Goal: Information Seeking & Learning: Learn about a topic

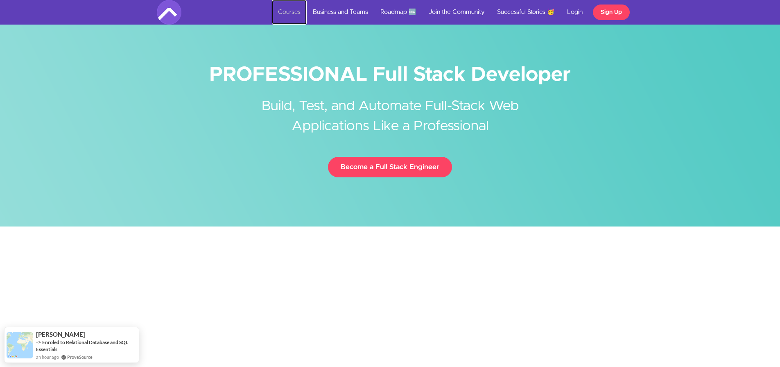
click at [283, 10] on link "Courses" at bounding box center [289, 12] width 35 height 25
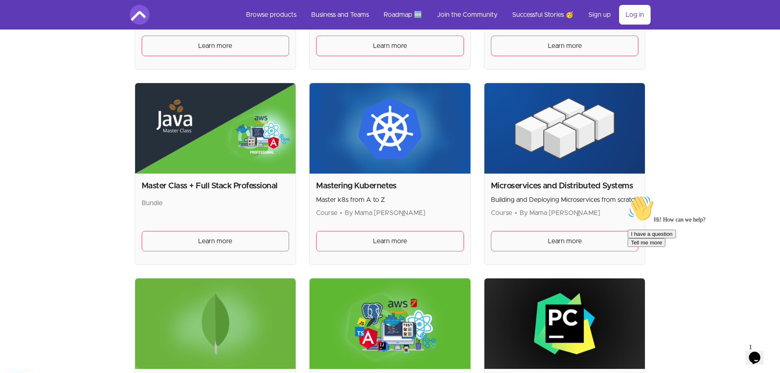
scroll to position [1351, 0]
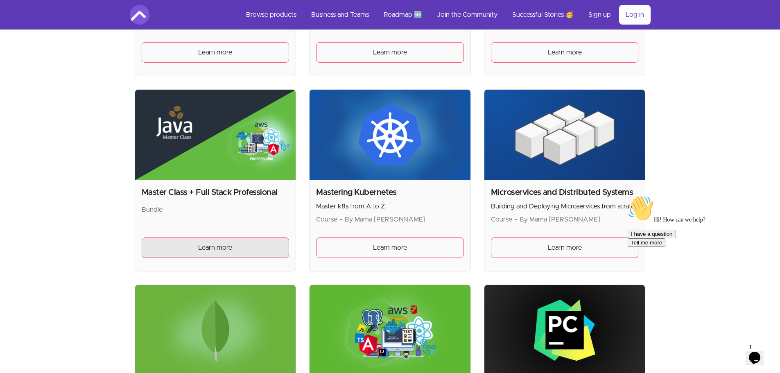
click at [205, 242] on link "Learn more" at bounding box center [216, 247] width 148 height 20
